Goal: Transaction & Acquisition: Purchase product/service

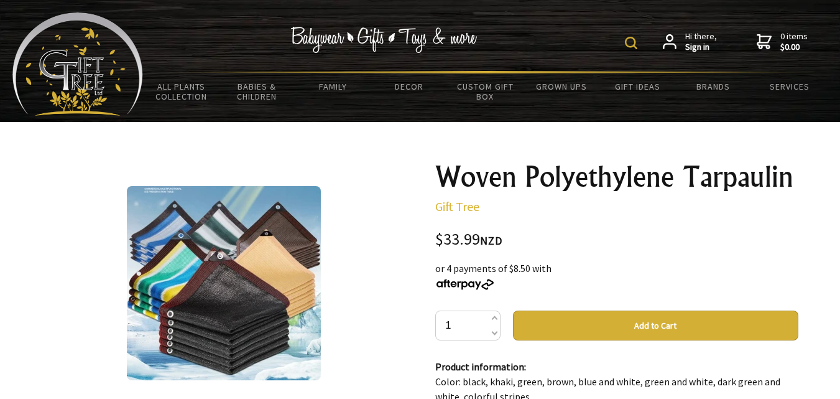
click at [636, 43] on img at bounding box center [631, 43] width 12 height 12
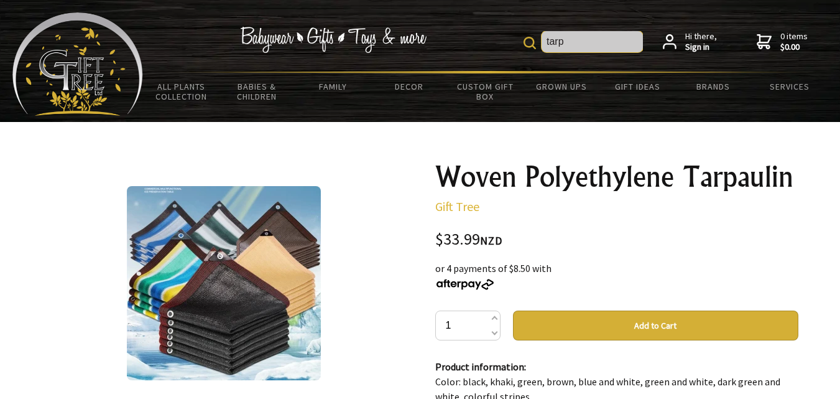
type input "tarp"
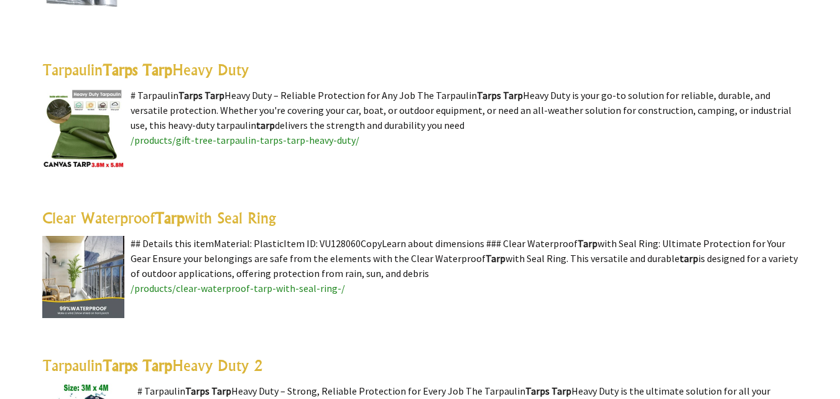
scroll to position [622, 0]
